Goal: Task Accomplishment & Management: Manage account settings

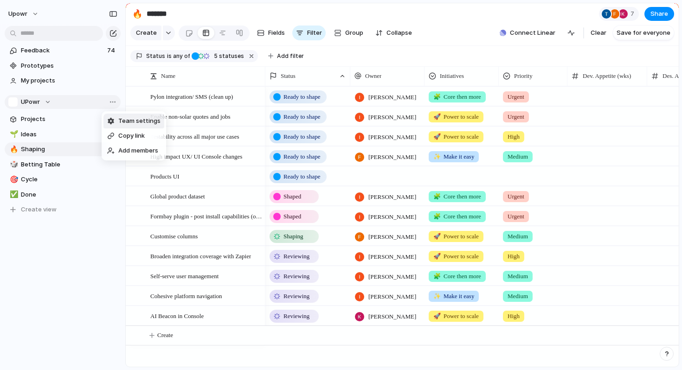
click at [62, 119] on div "Team settings Copy link Add members" at bounding box center [341, 185] width 682 height 370
click at [56, 119] on span "Projects" at bounding box center [69, 119] width 97 height 9
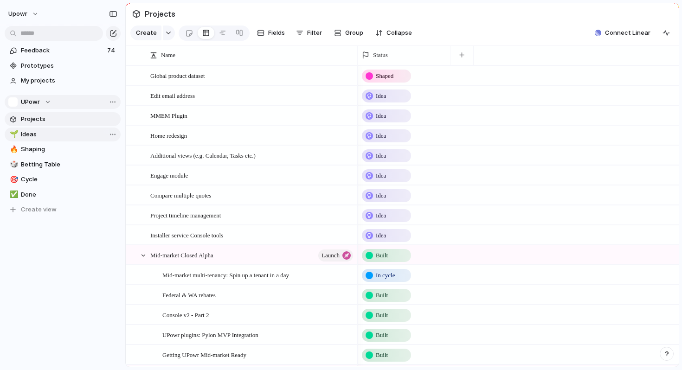
click at [64, 138] on span "Ideas" at bounding box center [69, 134] width 97 height 9
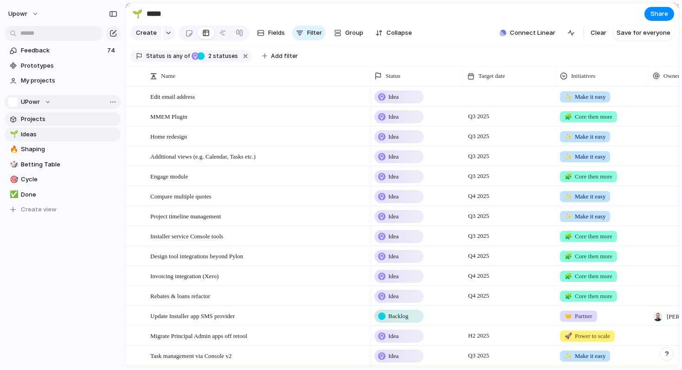
click at [63, 125] on link "Projects" at bounding box center [63, 119] width 116 height 14
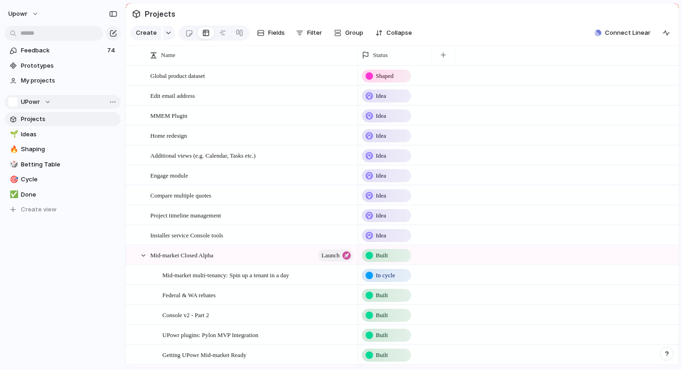
click at [70, 122] on span "Projects" at bounding box center [69, 119] width 97 height 9
click at [69, 104] on button "UPowr" at bounding box center [63, 102] width 116 height 14
click at [61, 162] on ul "UPowr Create new team" at bounding box center [47, 146] width 79 height 35
click at [58, 155] on span "Create new team" at bounding box center [49, 154] width 52 height 9
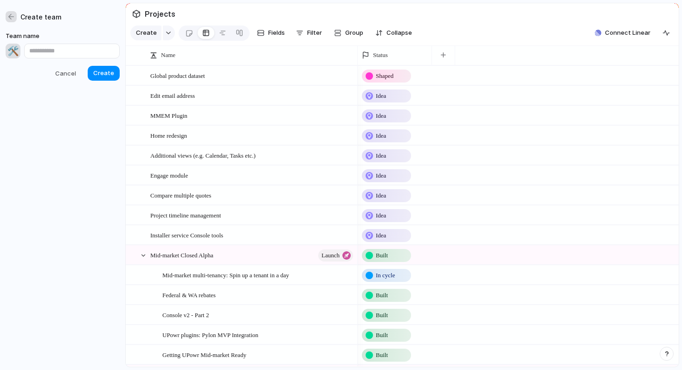
click at [11, 20] on div "button" at bounding box center [11, 17] width 8 height 8
